Goal: Task Accomplishment & Management: Use online tool/utility

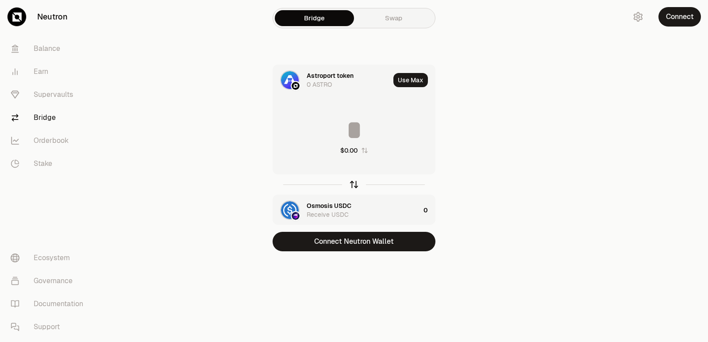
click at [356, 187] on icon "button" at bounding box center [354, 185] width 10 height 10
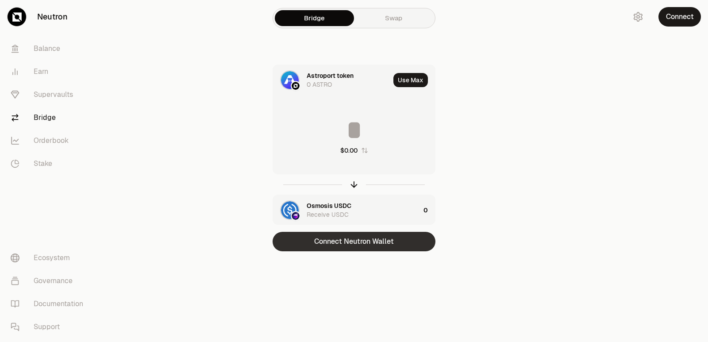
click at [359, 241] on button "Connect Neutron Wallet" at bounding box center [353, 241] width 163 height 19
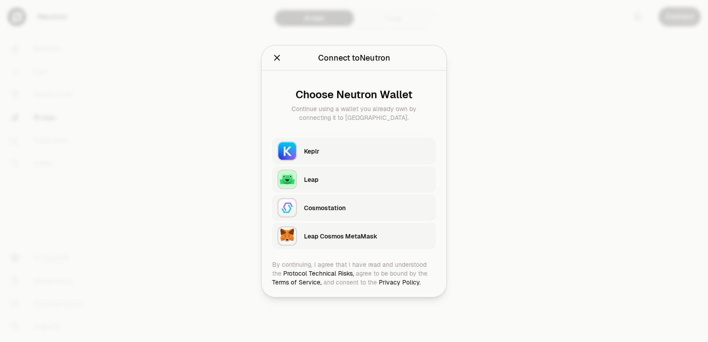
click at [334, 154] on div "Keplr" at bounding box center [367, 150] width 127 height 9
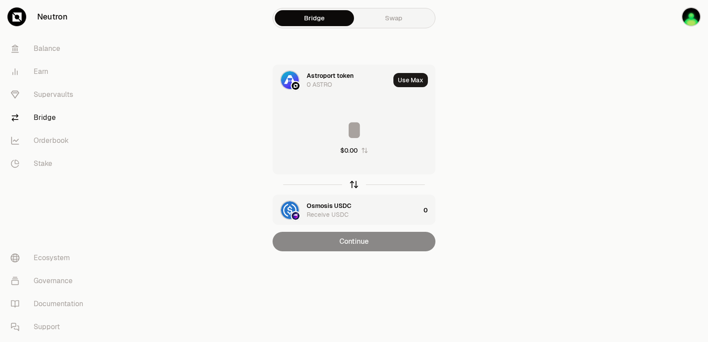
click at [353, 182] on icon "button" at bounding box center [354, 185] width 10 height 10
click at [352, 183] on icon "button" at bounding box center [354, 185] width 10 height 10
click at [332, 135] on input at bounding box center [354, 130] width 162 height 27
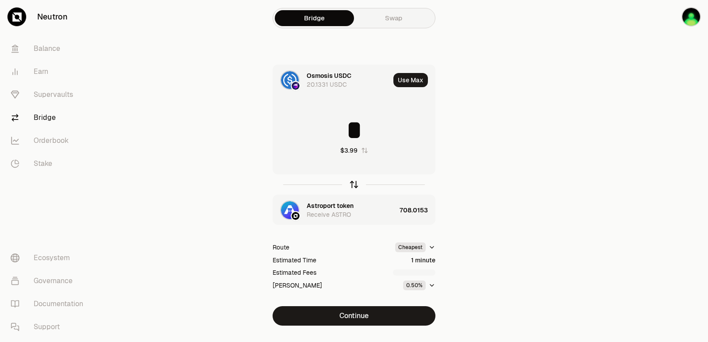
click at [357, 184] on icon "button" at bounding box center [354, 185] width 10 height 10
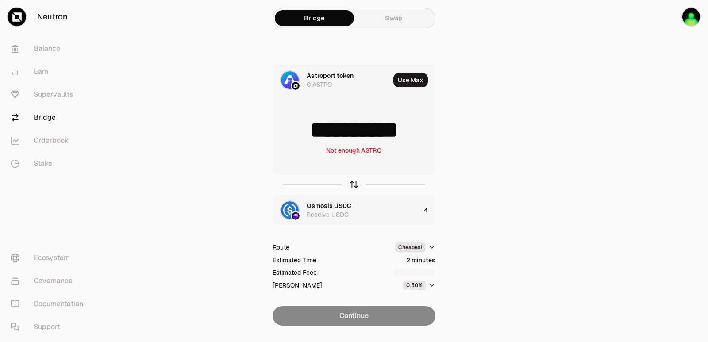
click at [357, 184] on icon "button" at bounding box center [354, 185] width 10 height 10
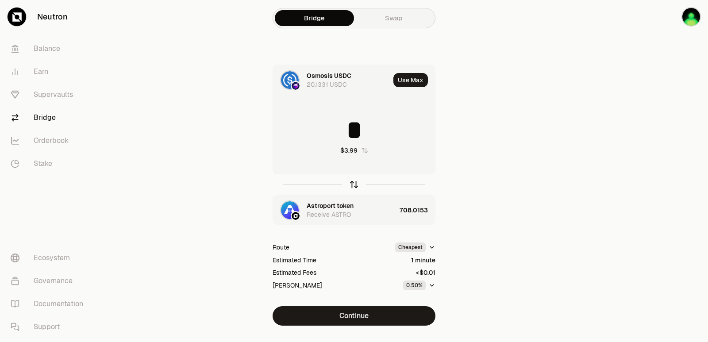
click at [357, 184] on icon "button" at bounding box center [354, 185] width 10 height 10
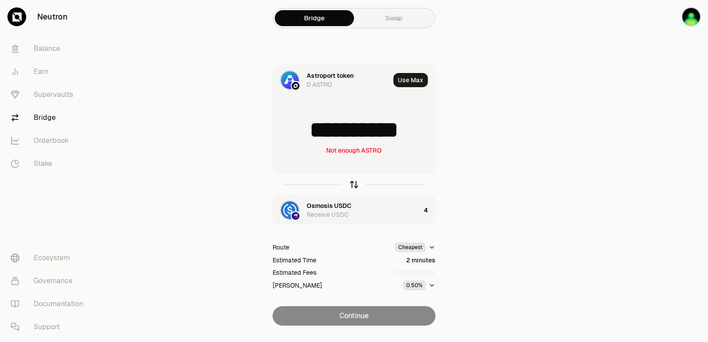
click at [350, 185] on icon "button" at bounding box center [354, 185] width 10 height 10
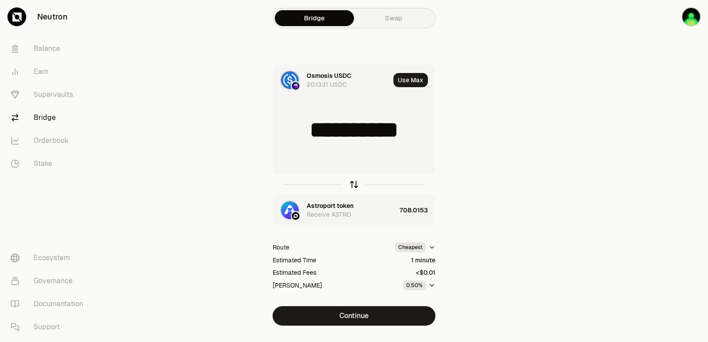
type input "*"
click at [324, 208] on div "Astroport token" at bounding box center [330, 205] width 47 height 9
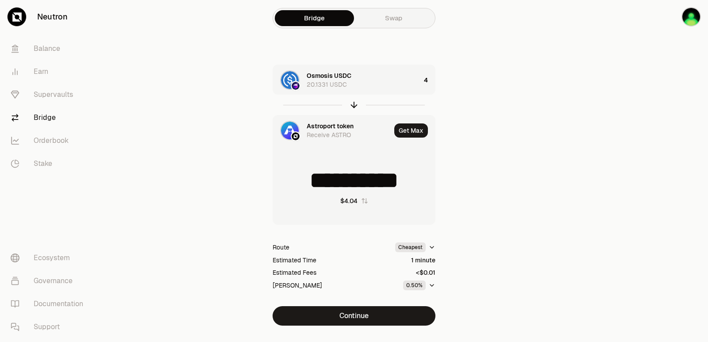
click at [308, 123] on div "Astroport token" at bounding box center [330, 126] width 47 height 9
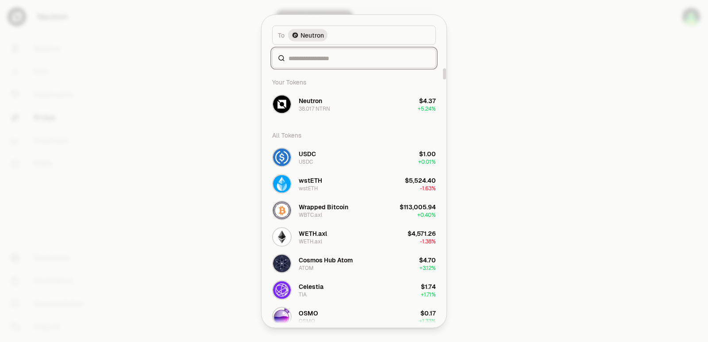
click at [311, 55] on input at bounding box center [359, 58] width 142 height 9
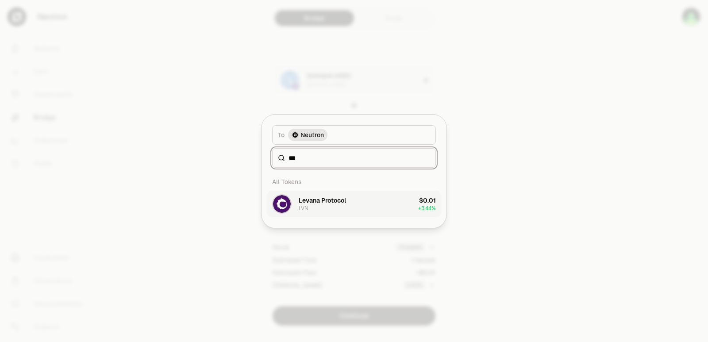
type input "***"
click at [347, 206] on button "Levana Protocol LVN $0.01 + 3.44%" at bounding box center [354, 204] width 174 height 27
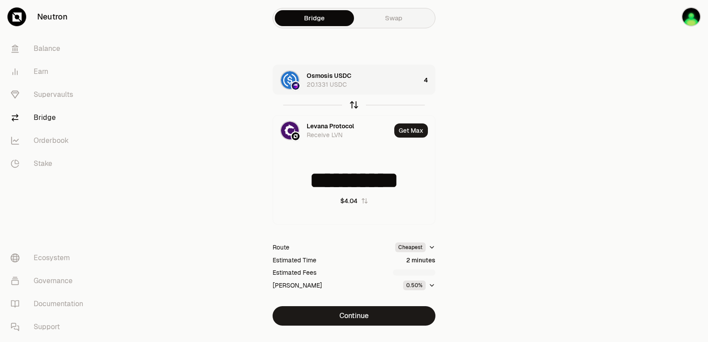
click at [354, 105] on icon "button" at bounding box center [354, 105] width 0 height 6
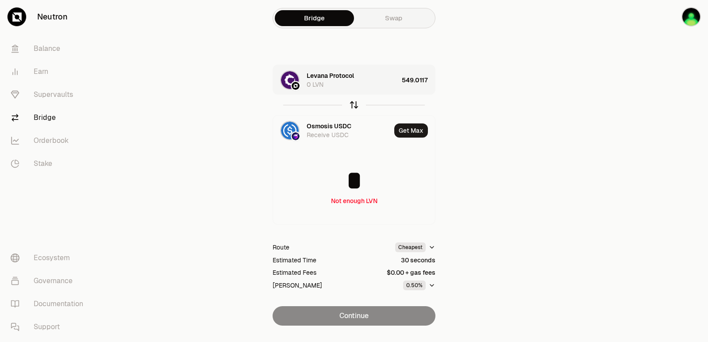
click at [354, 106] on icon "button" at bounding box center [354, 105] width 0 height 6
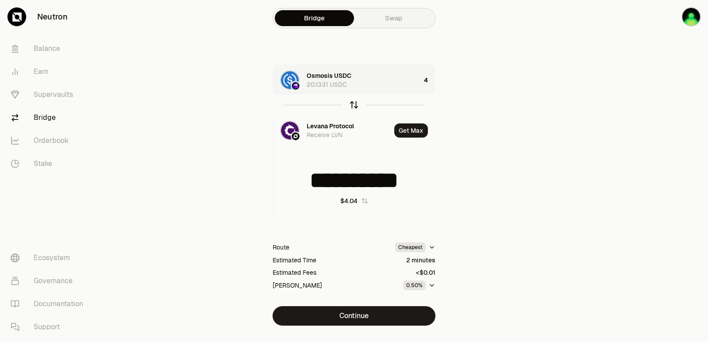
click at [354, 106] on icon "button" at bounding box center [354, 105] width 0 height 6
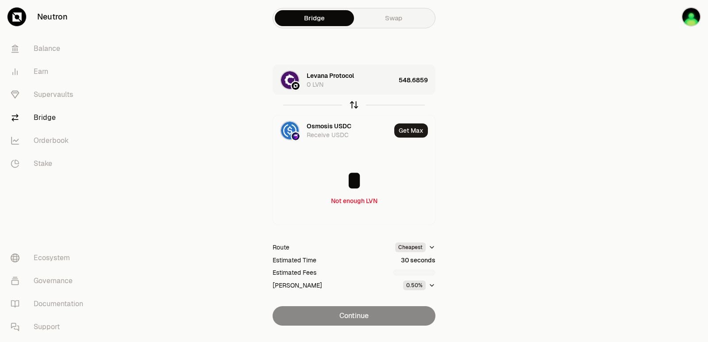
click at [353, 107] on icon "button" at bounding box center [354, 105] width 10 height 10
type input "**********"
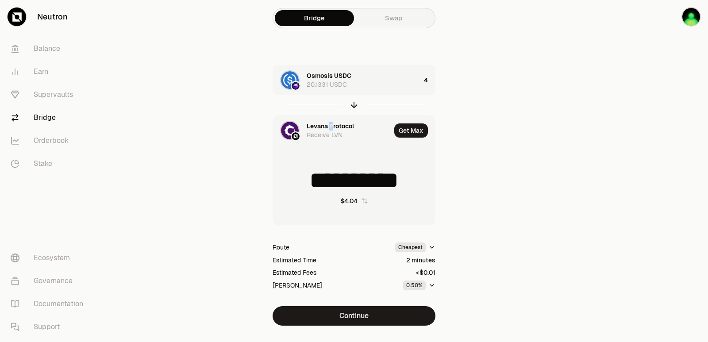
click at [331, 127] on div "Levana Protocol" at bounding box center [330, 126] width 47 height 9
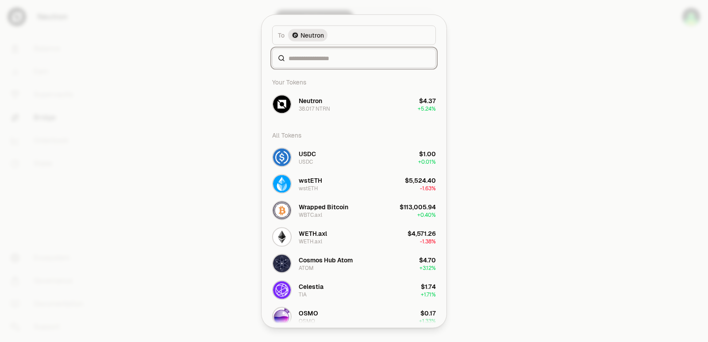
click at [315, 57] on input at bounding box center [359, 58] width 142 height 9
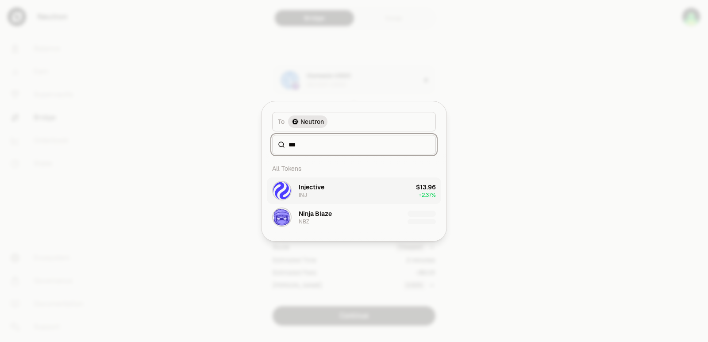
type input "***"
click at [331, 193] on button "Injective INJ $13.96 + 2.37%" at bounding box center [354, 190] width 174 height 27
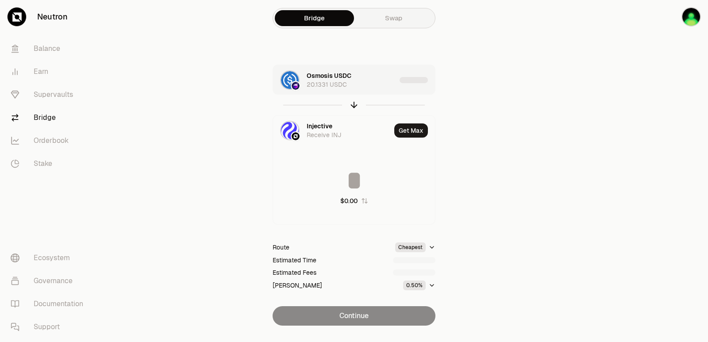
click at [380, 73] on div "Osmosis USDC 20.1331 USDC" at bounding box center [351, 80] width 89 height 18
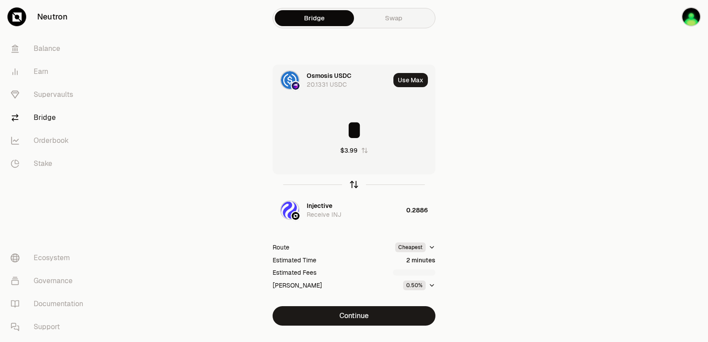
click at [356, 182] on icon "button" at bounding box center [354, 185] width 10 height 10
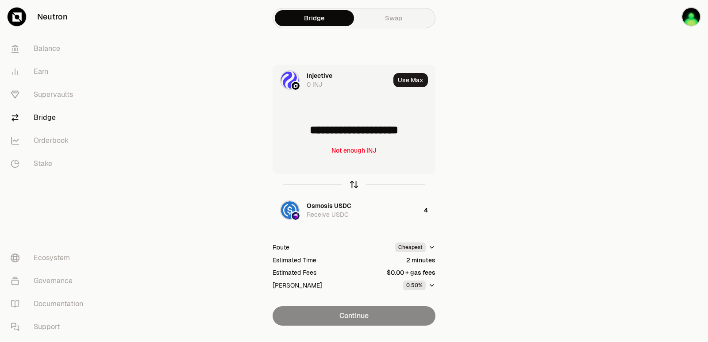
click at [355, 182] on icon "button" at bounding box center [354, 185] width 10 height 10
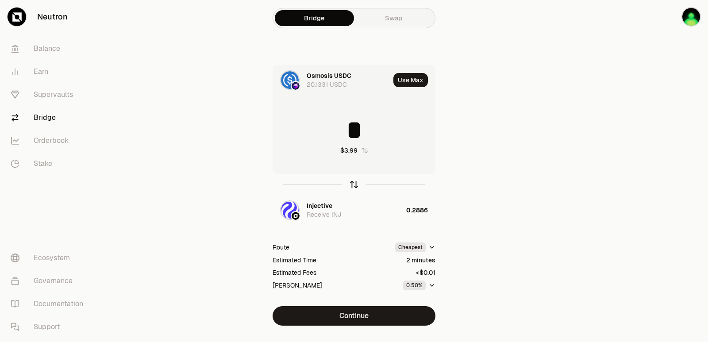
click at [355, 182] on icon "button" at bounding box center [354, 185] width 10 height 10
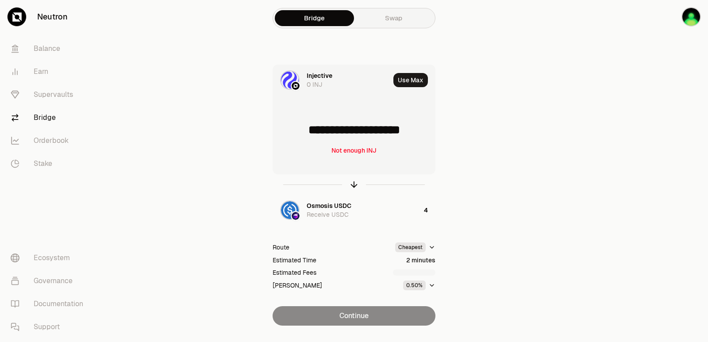
drag, startPoint x: 427, startPoint y: 130, endPoint x: 314, endPoint y: 134, distance: 113.3
click at [314, 134] on input "**********" at bounding box center [354, 130] width 162 height 27
type input "******"
click at [350, 184] on icon "button" at bounding box center [354, 185] width 10 height 10
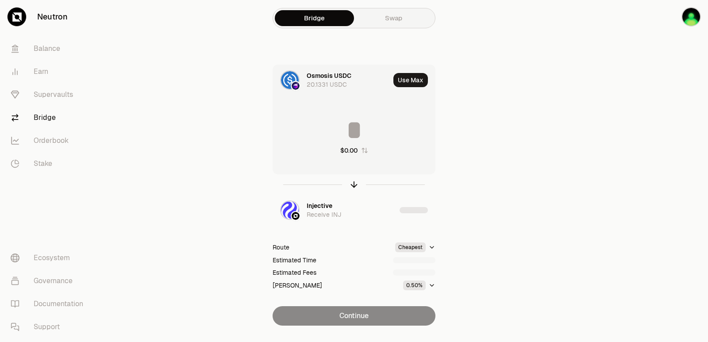
click at [341, 130] on input at bounding box center [354, 130] width 162 height 27
click at [340, 131] on input "********" at bounding box center [354, 130] width 162 height 27
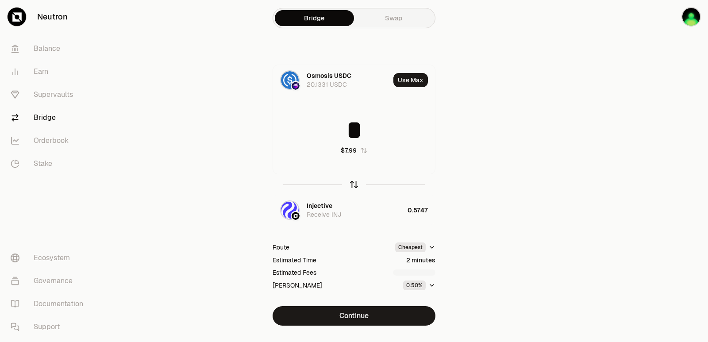
type input "*"
click at [353, 184] on icon "button" at bounding box center [354, 185] width 10 height 10
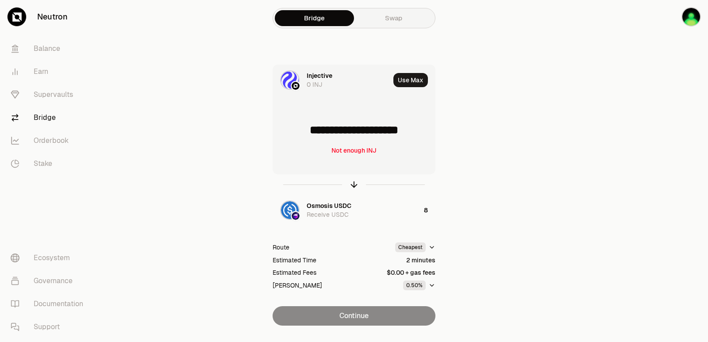
drag, startPoint x: 426, startPoint y: 130, endPoint x: 307, endPoint y: 135, distance: 119.6
click at [307, 135] on input "**********" at bounding box center [354, 130] width 162 height 27
type input "******"
click at [355, 185] on icon "button" at bounding box center [354, 185] width 10 height 10
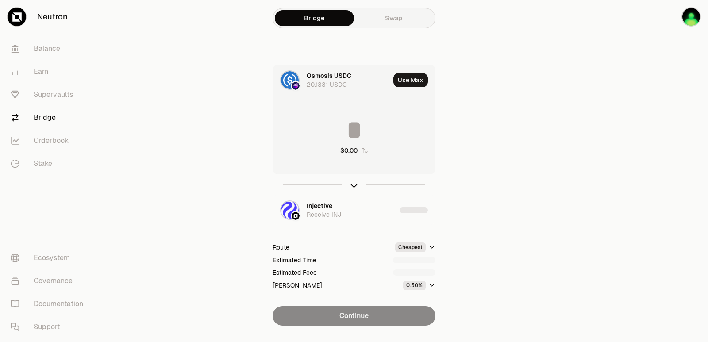
click at [354, 127] on input at bounding box center [354, 130] width 162 height 27
click at [349, 130] on input "********" at bounding box center [354, 130] width 162 height 27
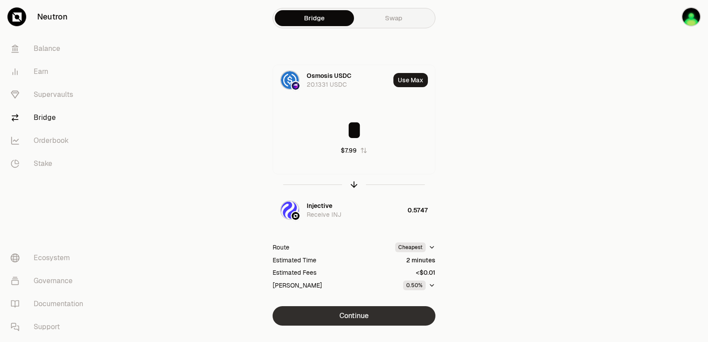
type input "*"
click at [370, 311] on button "Continue" at bounding box center [353, 315] width 163 height 19
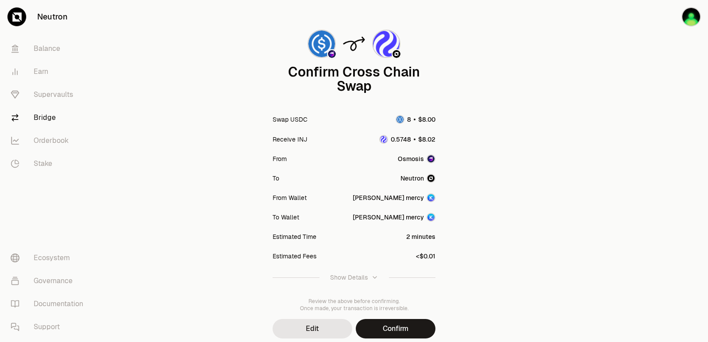
scroll to position [73, 0]
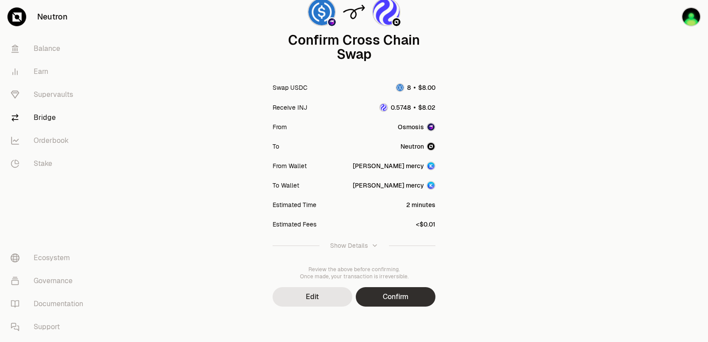
click at [388, 300] on button "Confirm" at bounding box center [396, 296] width 80 height 19
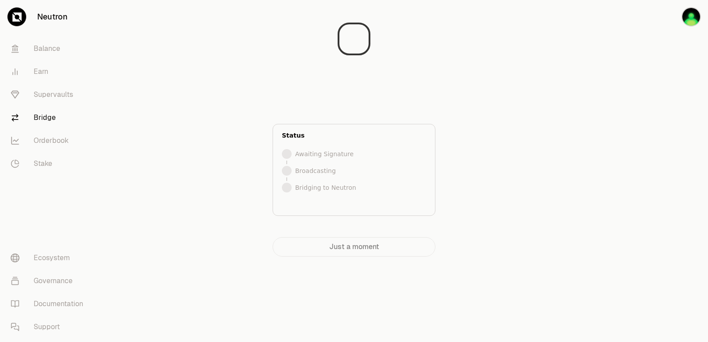
scroll to position [0, 0]
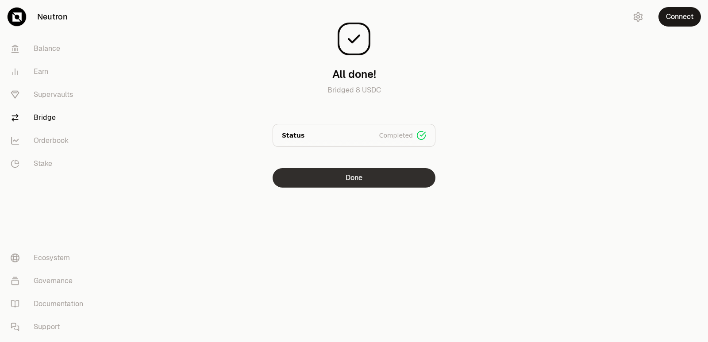
click at [332, 185] on button "Done" at bounding box center [353, 177] width 163 height 19
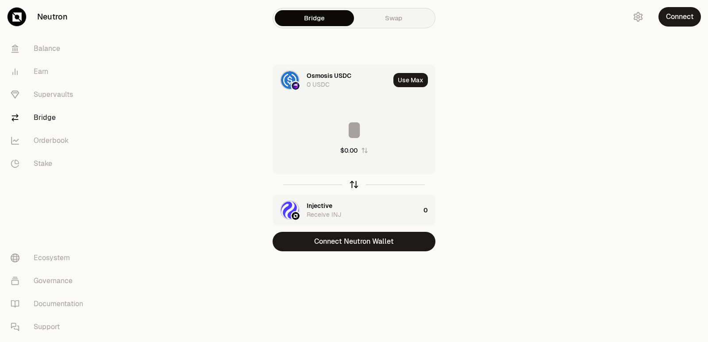
click at [352, 187] on icon "button" at bounding box center [354, 185] width 10 height 10
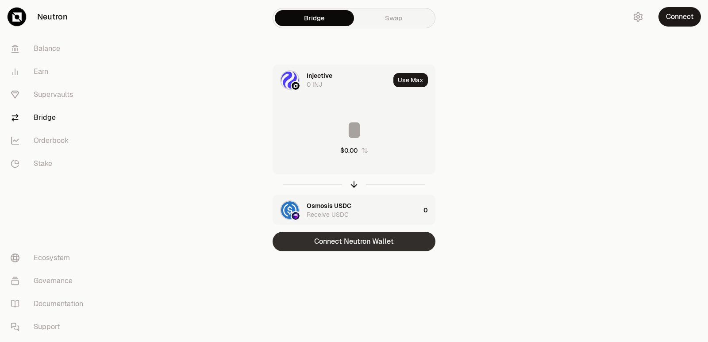
click at [334, 237] on button "Connect Neutron Wallet" at bounding box center [353, 241] width 163 height 19
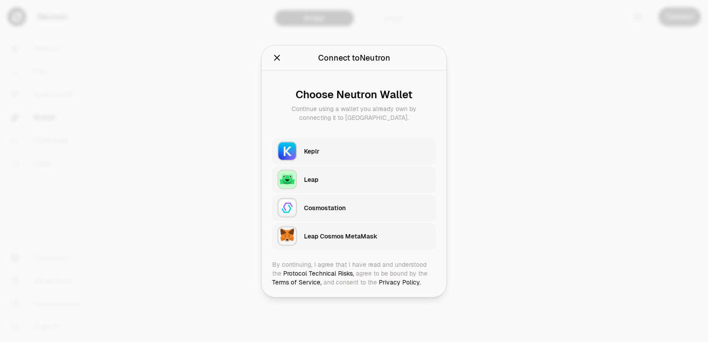
click at [333, 147] on div "Keplr" at bounding box center [367, 150] width 127 height 9
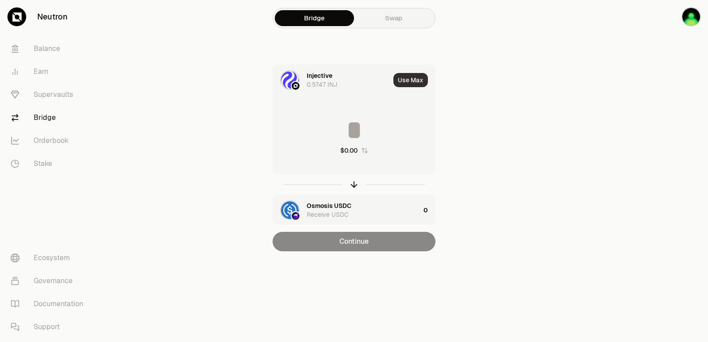
click at [407, 81] on button "Use Max" at bounding box center [410, 80] width 35 height 14
type input "**********"
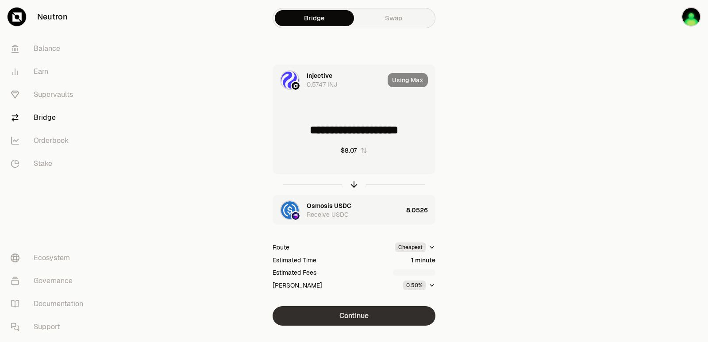
click at [352, 316] on button "Continue" at bounding box center [353, 315] width 163 height 19
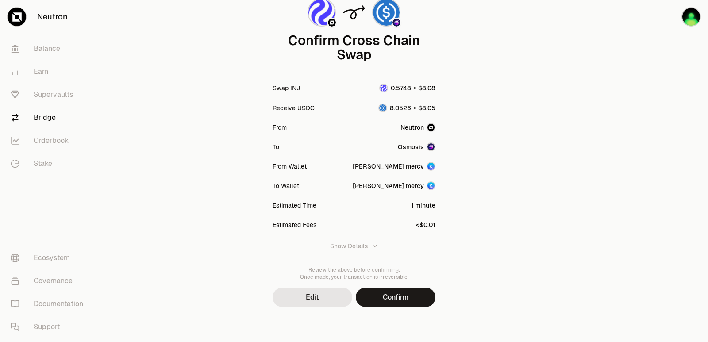
scroll to position [73, 0]
click at [383, 300] on button "Confirm" at bounding box center [396, 296] width 80 height 19
